Goal: Information Seeking & Learning: Learn about a topic

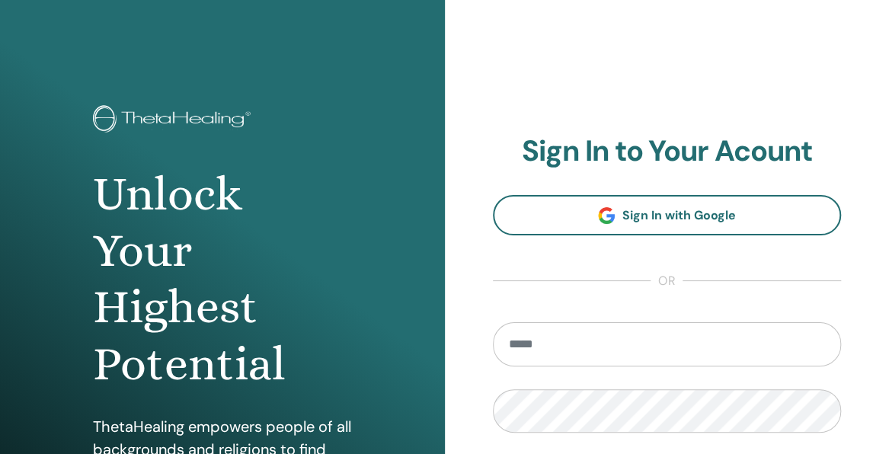
click at [568, 333] on input "email" at bounding box center [667, 344] width 349 height 44
type input "**********"
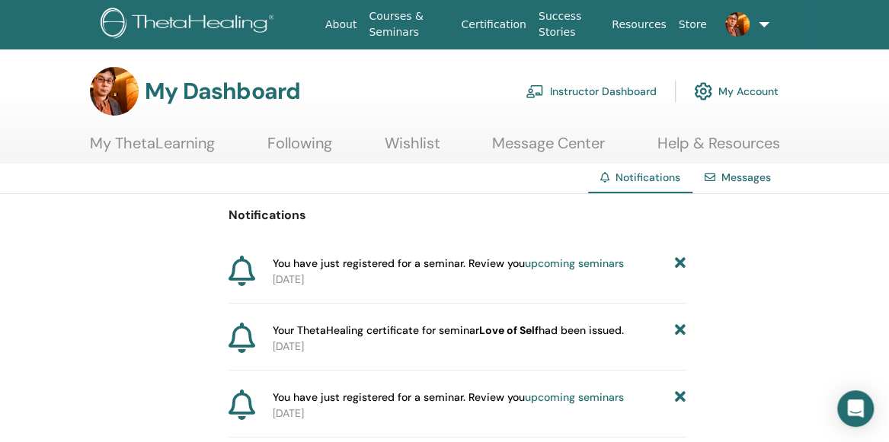
click at [143, 141] on link "My ThetaLearning" at bounding box center [152, 149] width 125 height 30
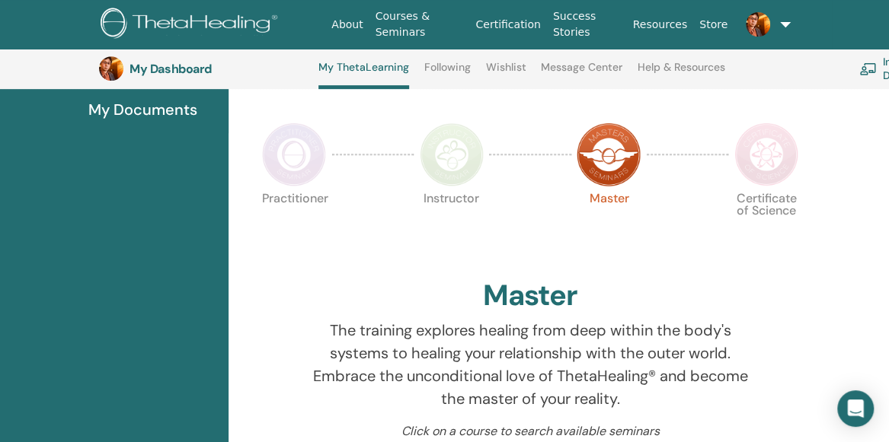
scroll to position [305, 0]
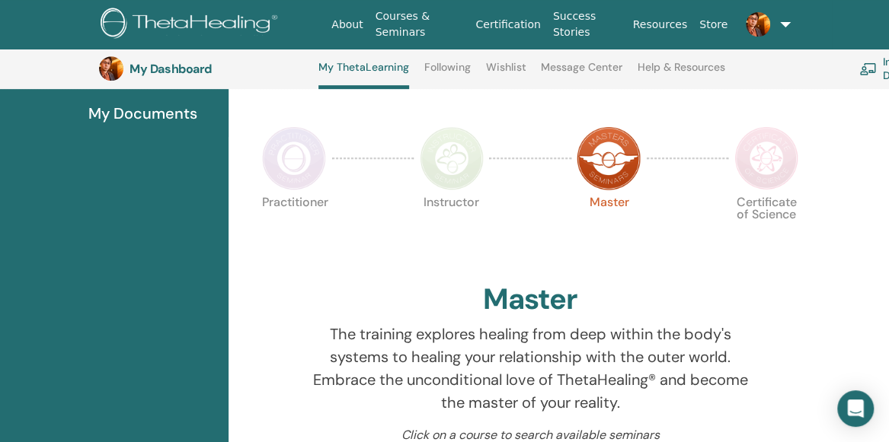
click at [781, 143] on img at bounding box center [766, 158] width 64 height 64
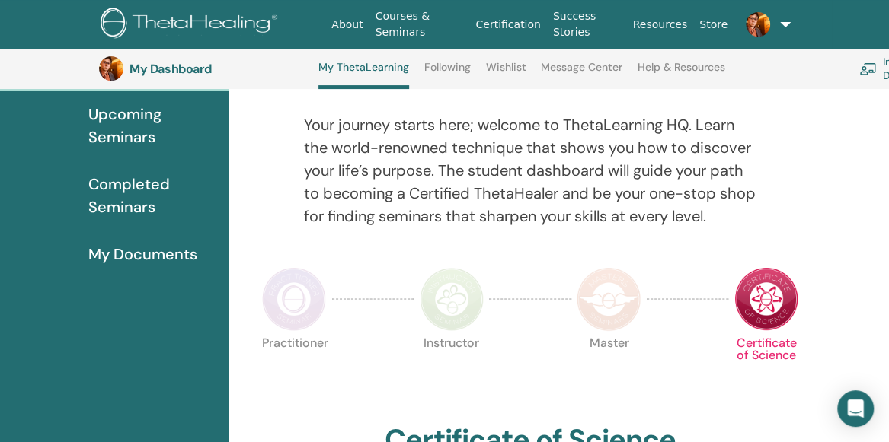
scroll to position [160, 0]
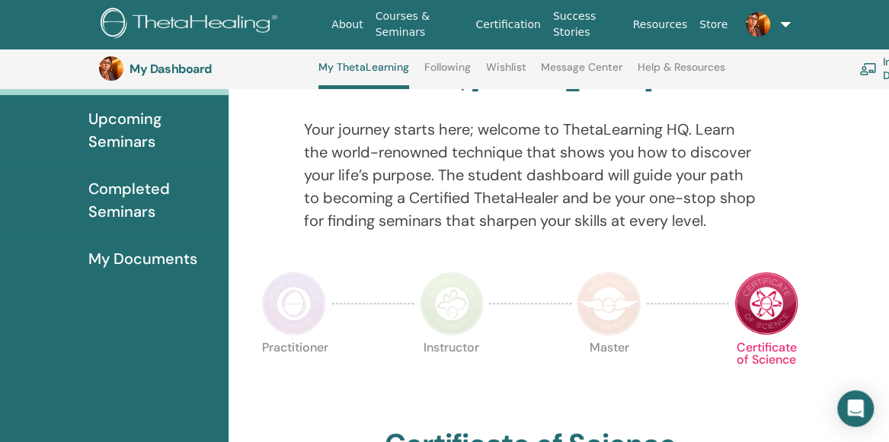
click at [138, 212] on span "Completed Seminars" at bounding box center [152, 200] width 128 height 46
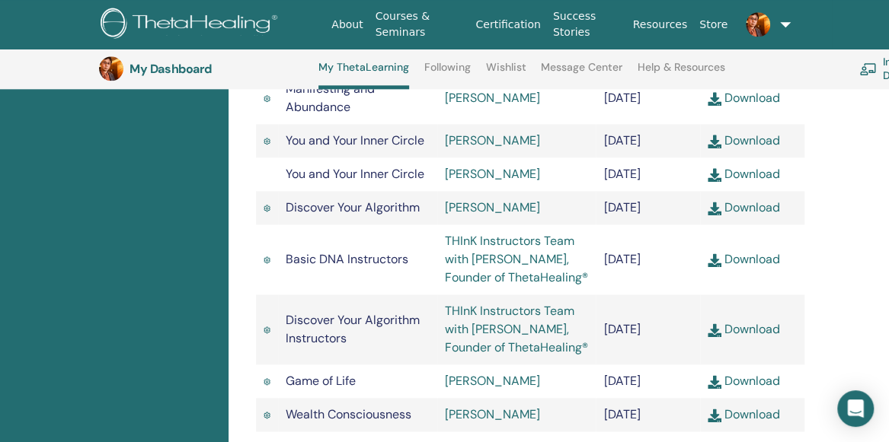
scroll to position [792, 0]
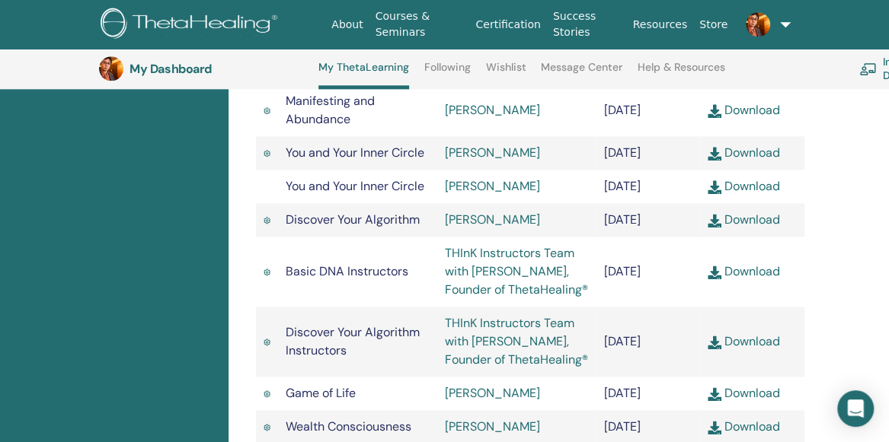
click at [503, 118] on link "Takemoto Ayako" at bounding box center [492, 110] width 95 height 16
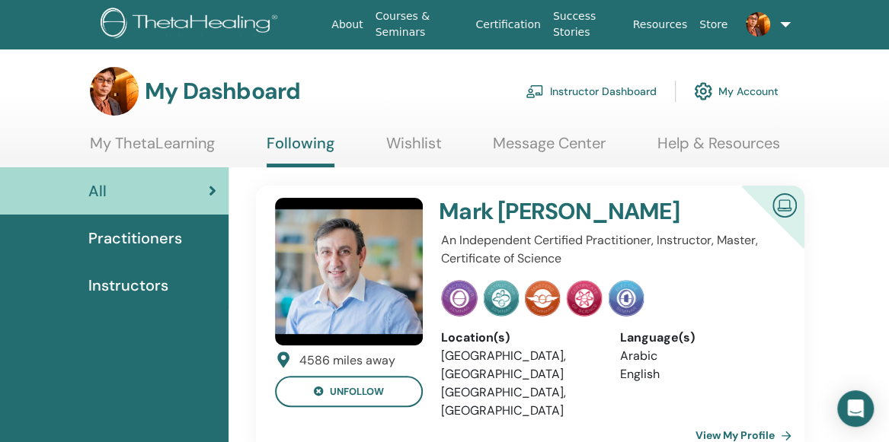
click at [122, 243] on span "Practitioners" at bounding box center [135, 238] width 94 height 23
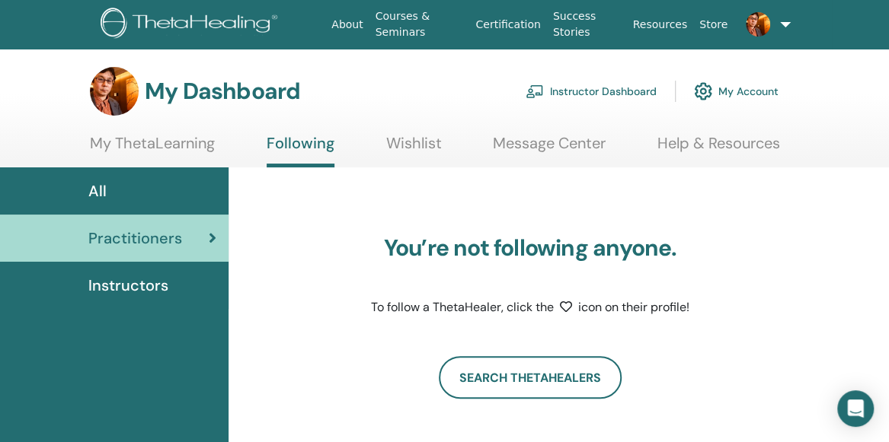
click at [137, 151] on link "My ThetaLearning" at bounding box center [152, 149] width 125 height 30
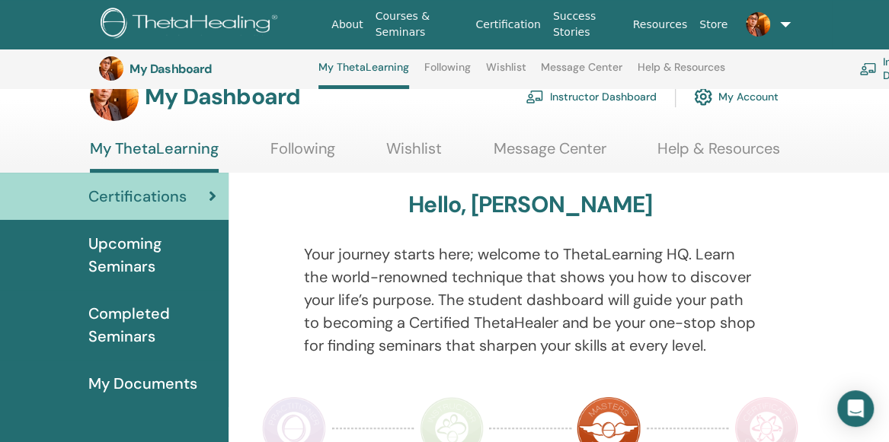
scroll to position [29, 0]
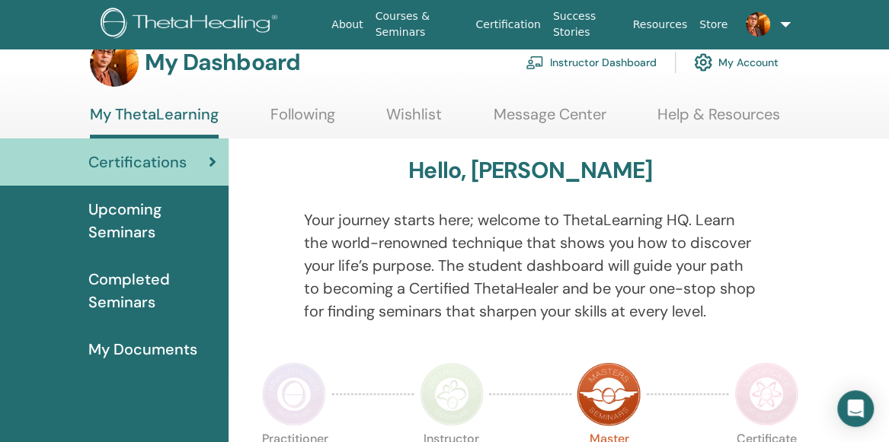
click at [130, 312] on span "Completed Seminars" at bounding box center [152, 291] width 128 height 46
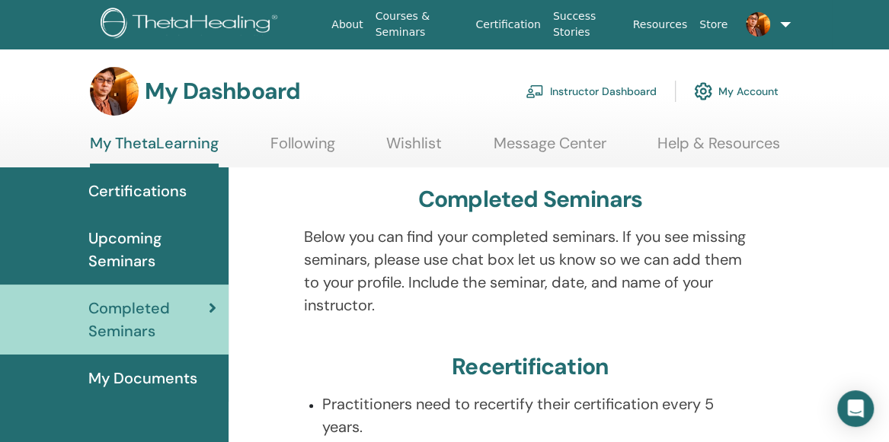
click at [140, 258] on span "Upcoming Seminars" at bounding box center [152, 250] width 128 height 46
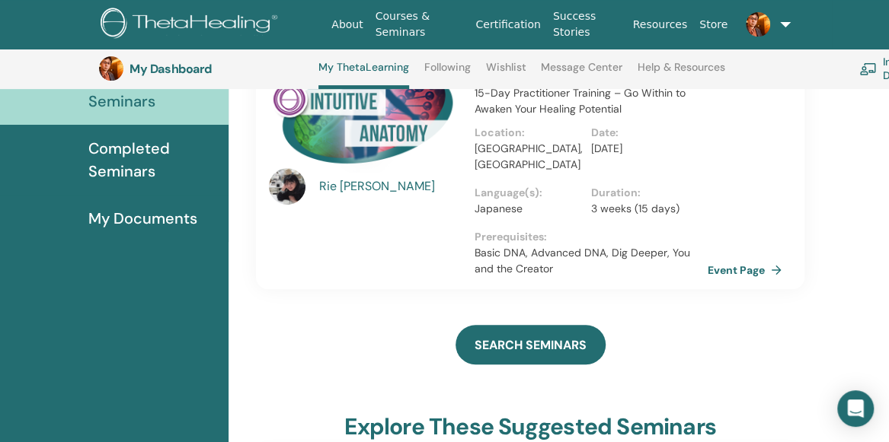
scroll to position [203, 0]
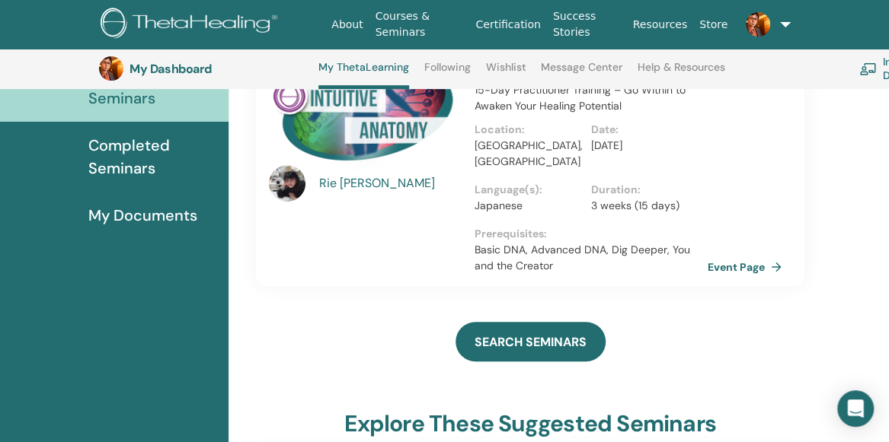
click at [370, 185] on div "Rie Yamamoto" at bounding box center [389, 183] width 141 height 18
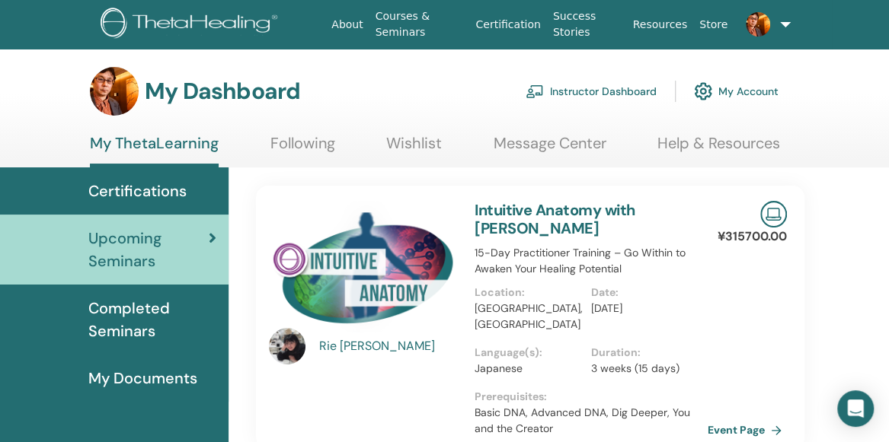
click at [289, 354] on img at bounding box center [287, 346] width 37 height 37
click at [134, 329] on span "Completed Seminars" at bounding box center [152, 320] width 128 height 46
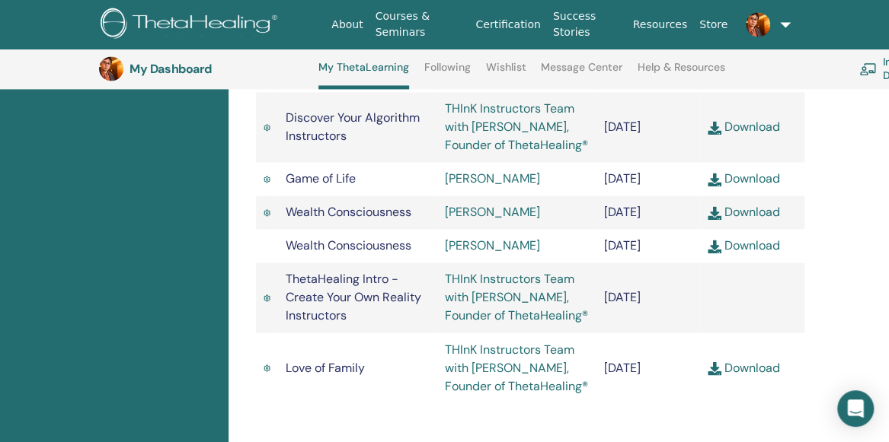
scroll to position [987, 0]
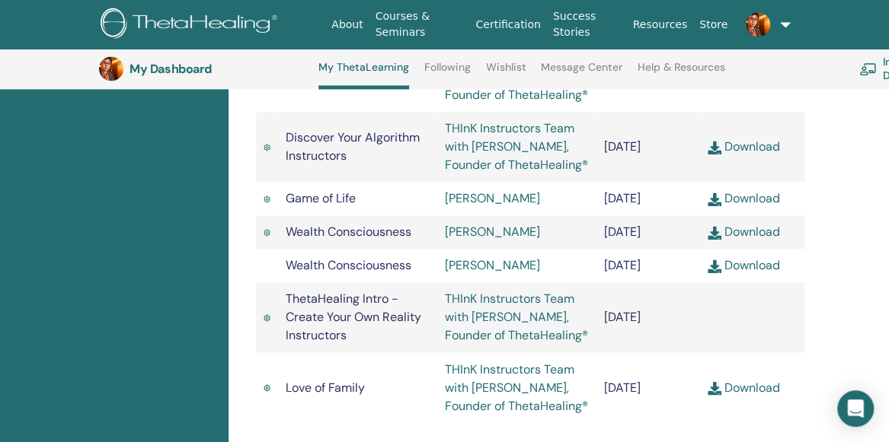
click at [502, 206] on link "[PERSON_NAME]" at bounding box center [492, 198] width 95 height 16
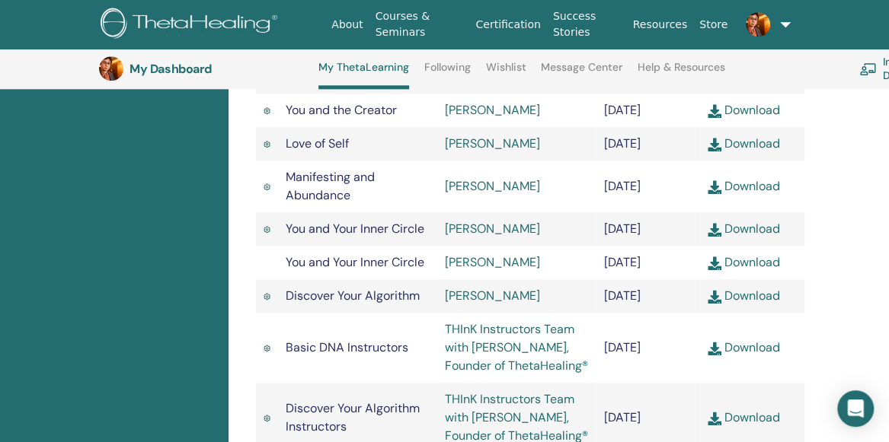
scroll to position [736, 0]
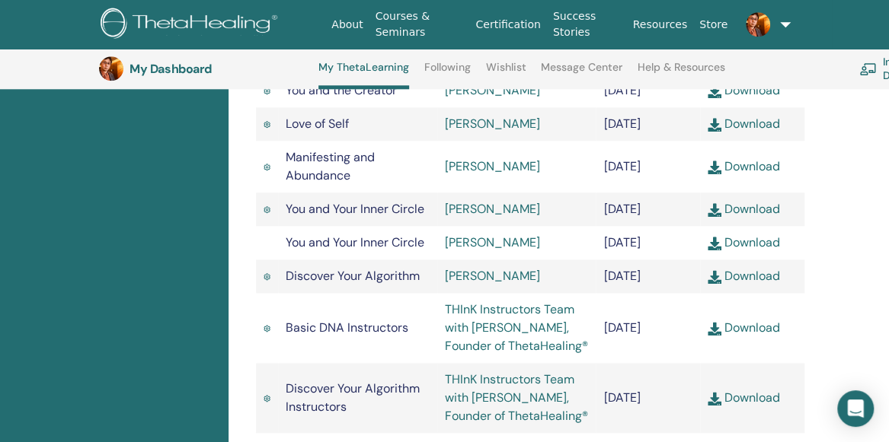
click at [461, 132] on link "Mayumi Konuma" at bounding box center [492, 124] width 95 height 16
